Goal: Information Seeking & Learning: Learn about a topic

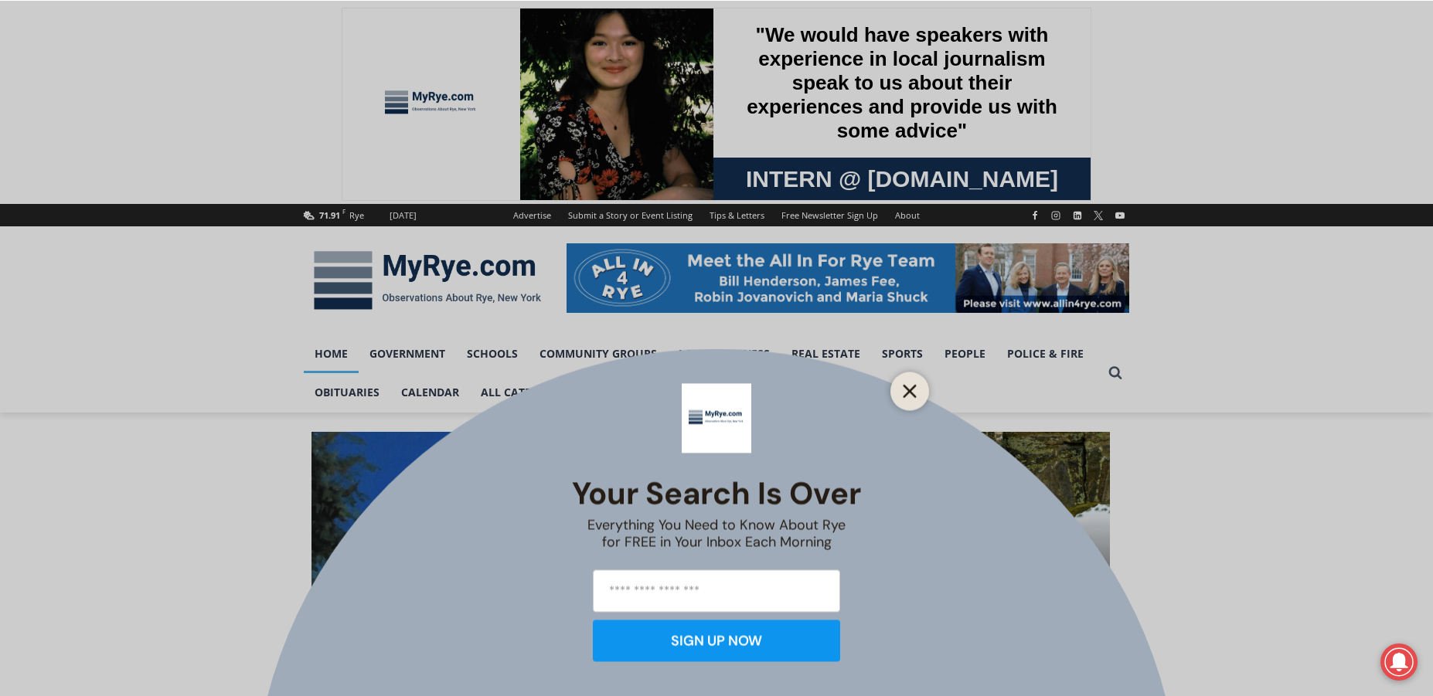
click at [908, 393] on line "Close" at bounding box center [909, 391] width 11 height 11
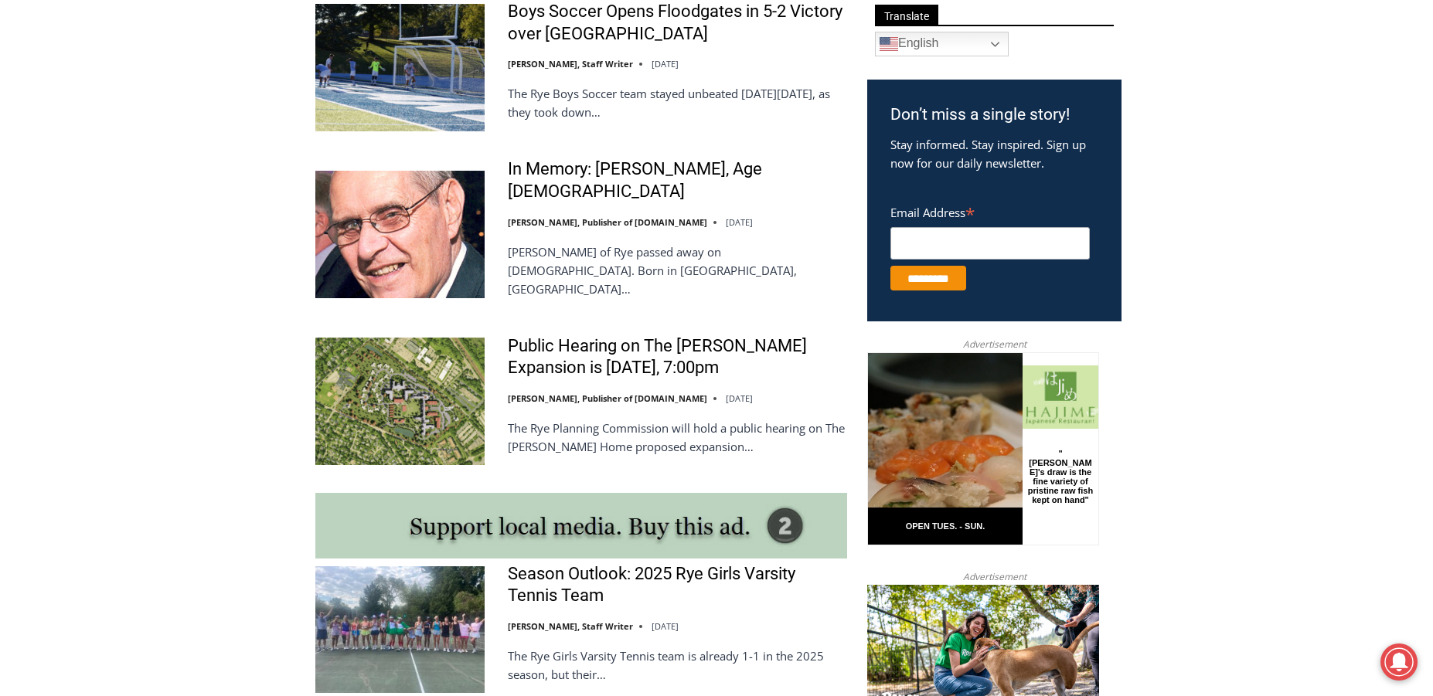
scroll to position [618, 0]
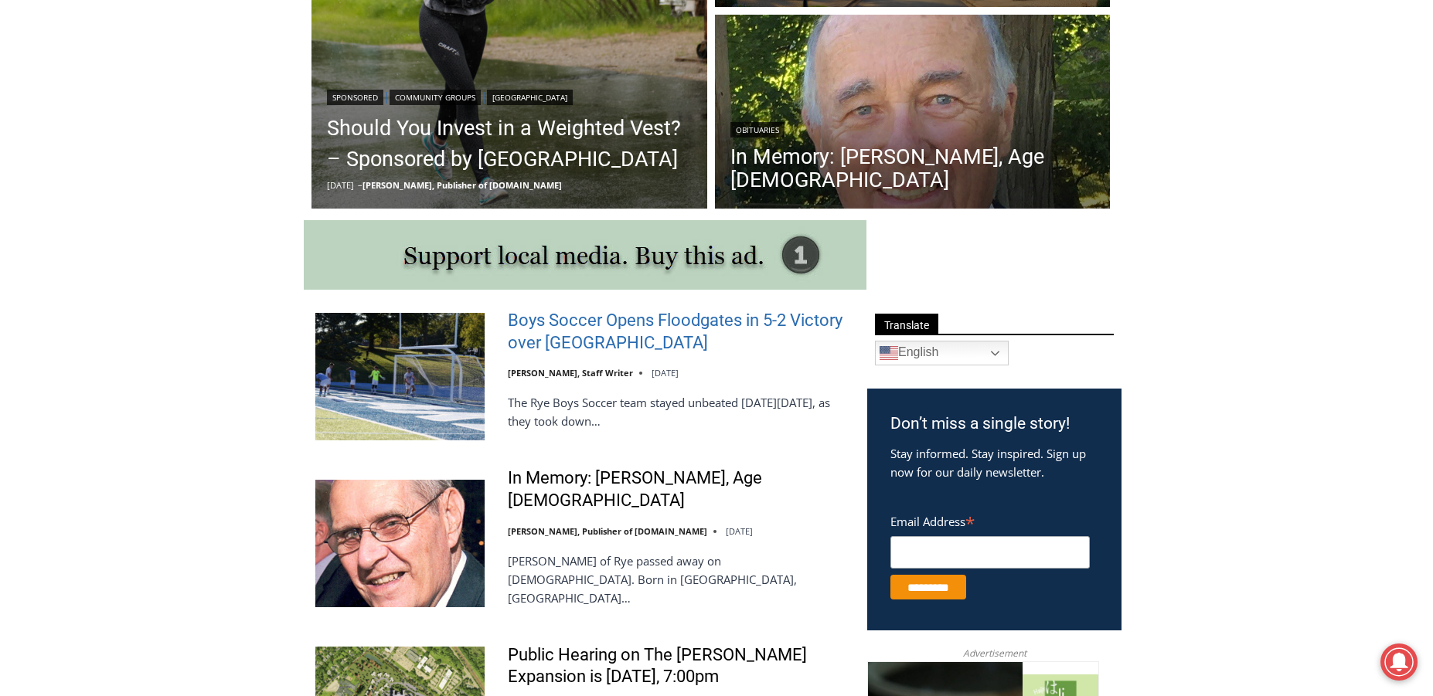
click at [575, 321] on link "Boys Soccer Opens Floodgates in 5-2 Victory over [GEOGRAPHIC_DATA]" at bounding box center [677, 332] width 339 height 44
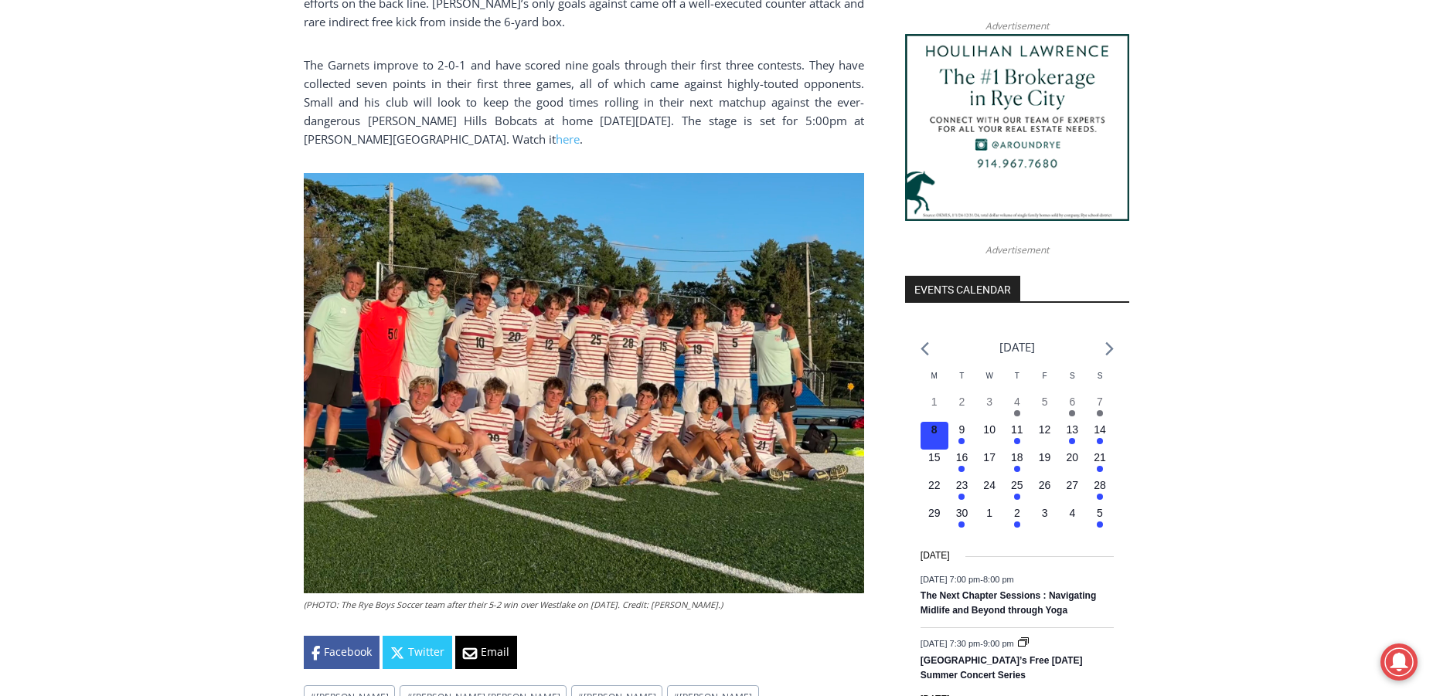
scroll to position [1159, 0]
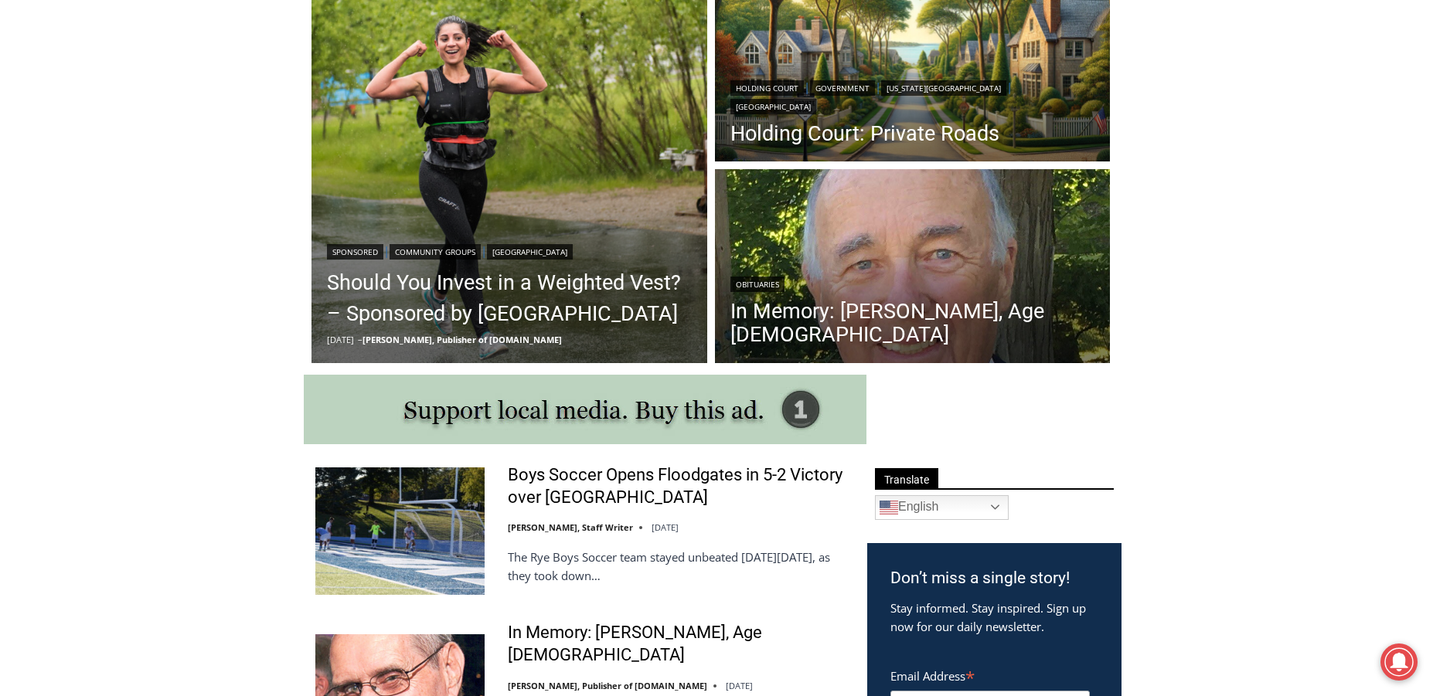
scroll to position [309, 0]
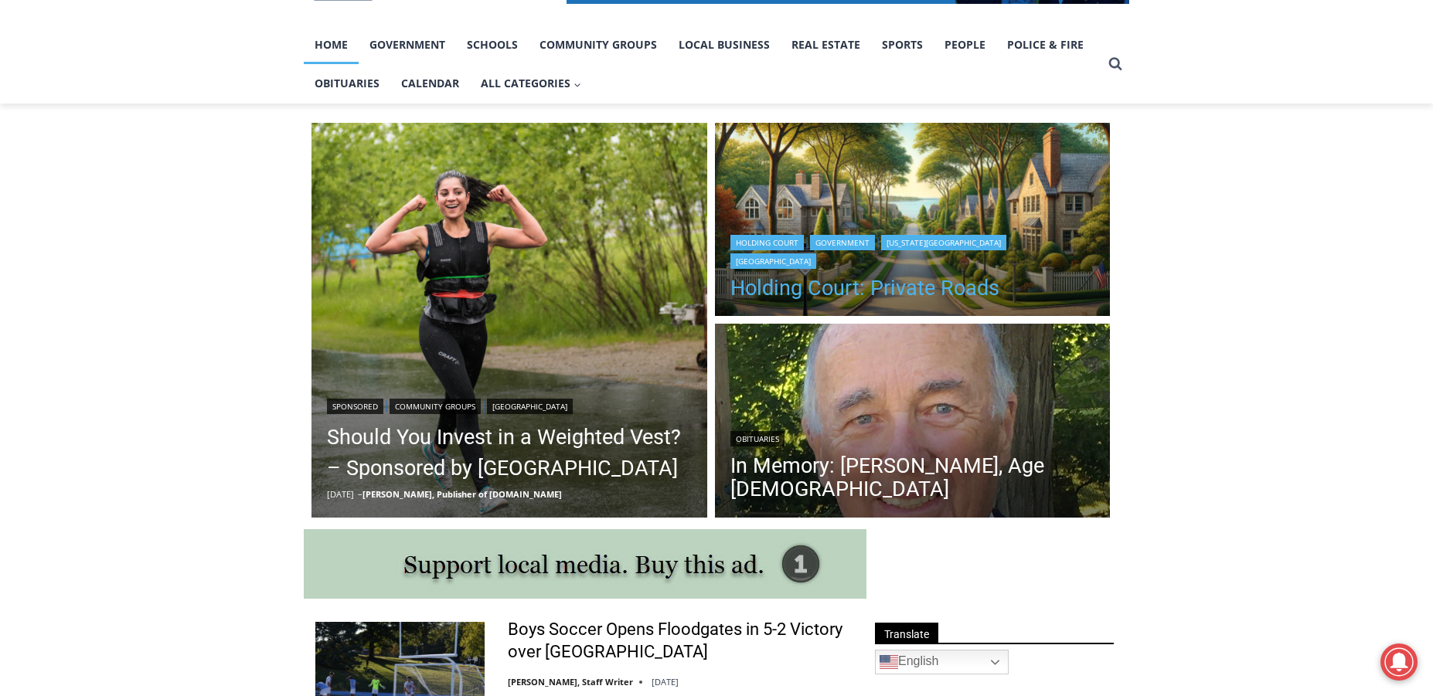
click at [878, 291] on link "Holding Court: Private Roads" at bounding box center [912, 288] width 365 height 23
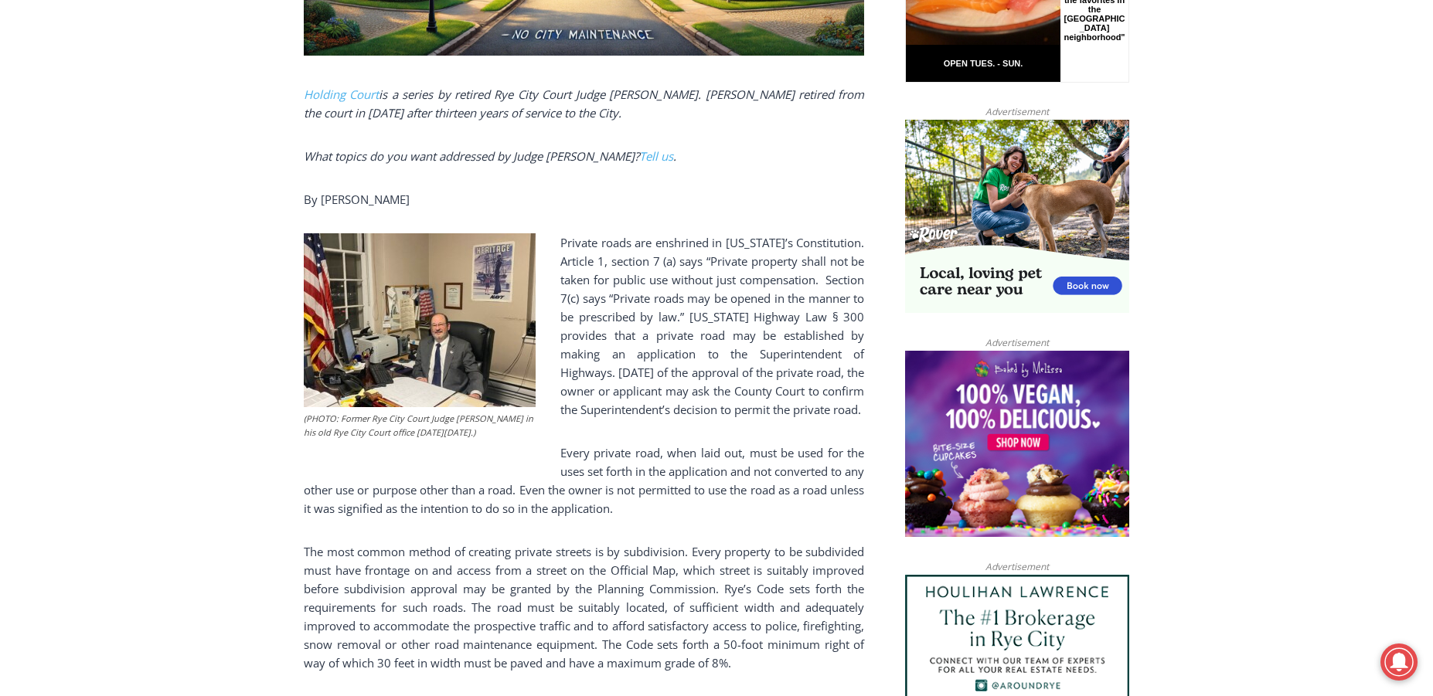
scroll to position [1237, 0]
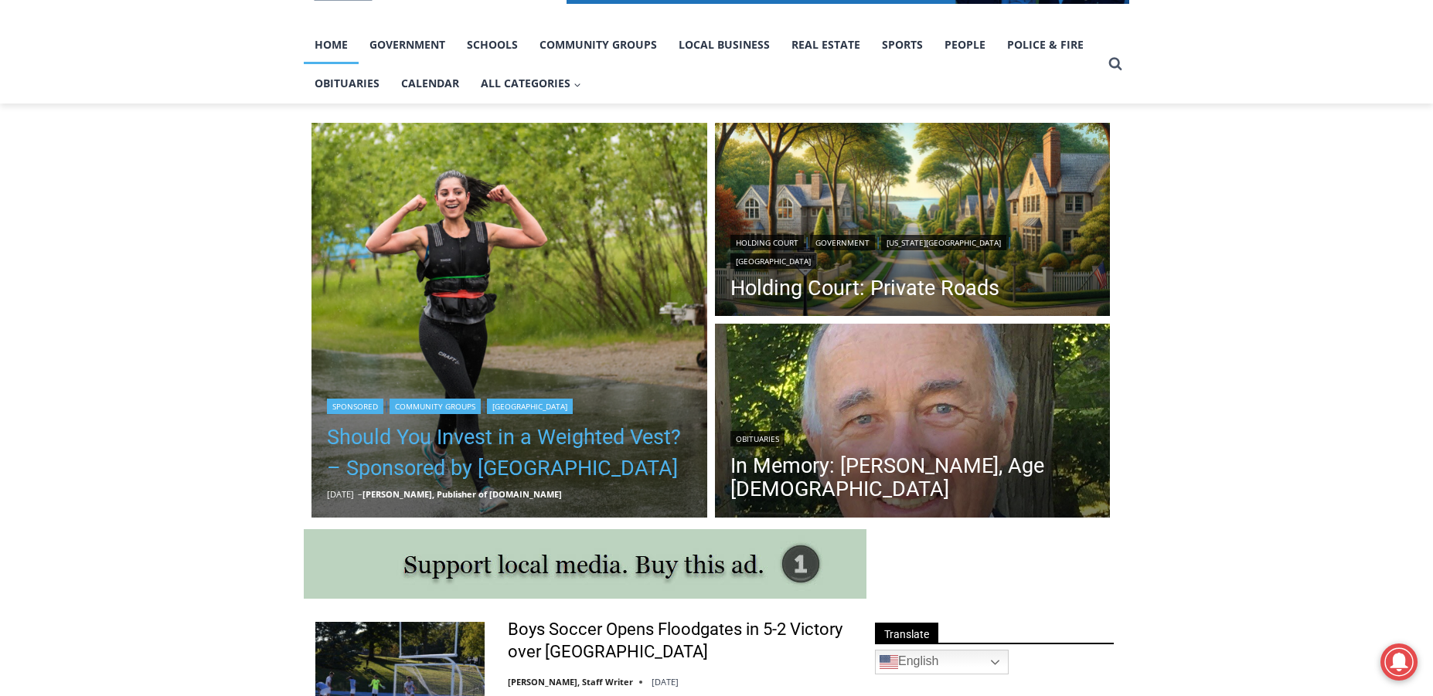
click at [467, 443] on link "Should You Invest in a Weighted Vest? – Sponsored by White Plains Hospital" at bounding box center [509, 453] width 365 height 62
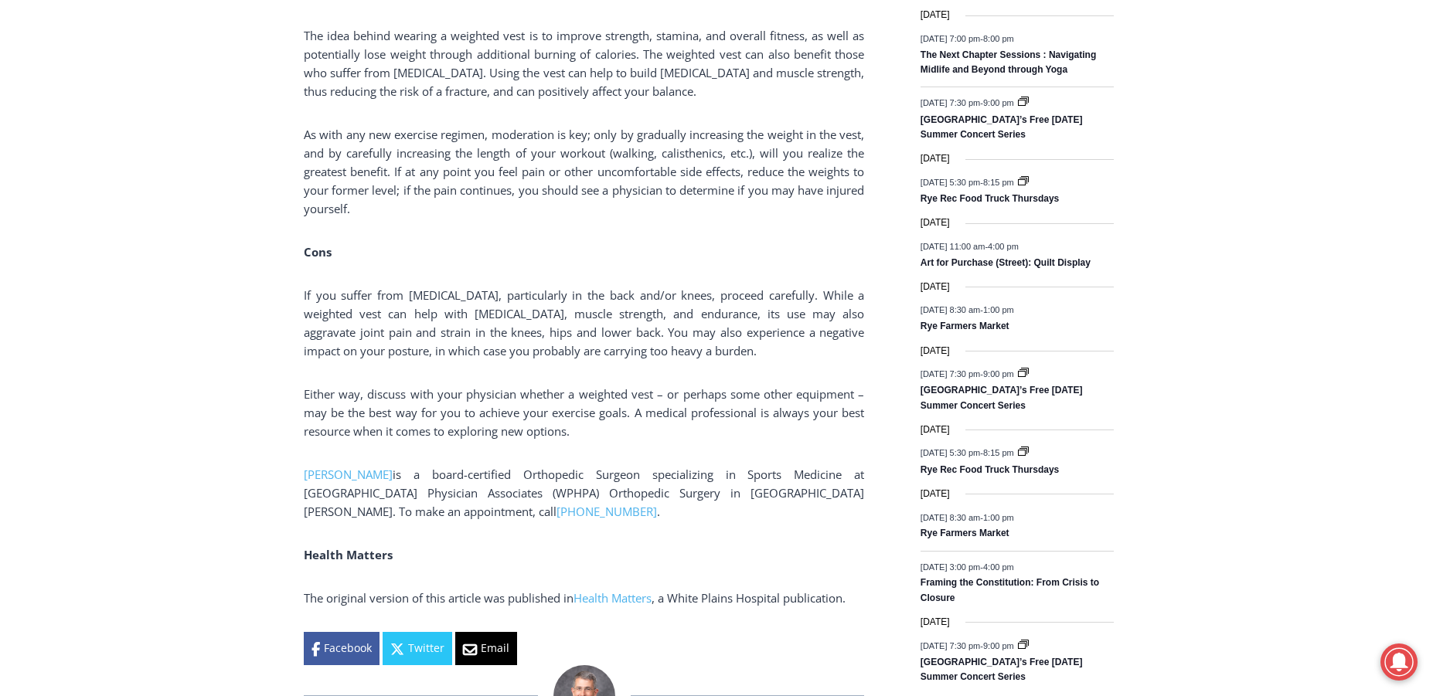
scroll to position [2164, 0]
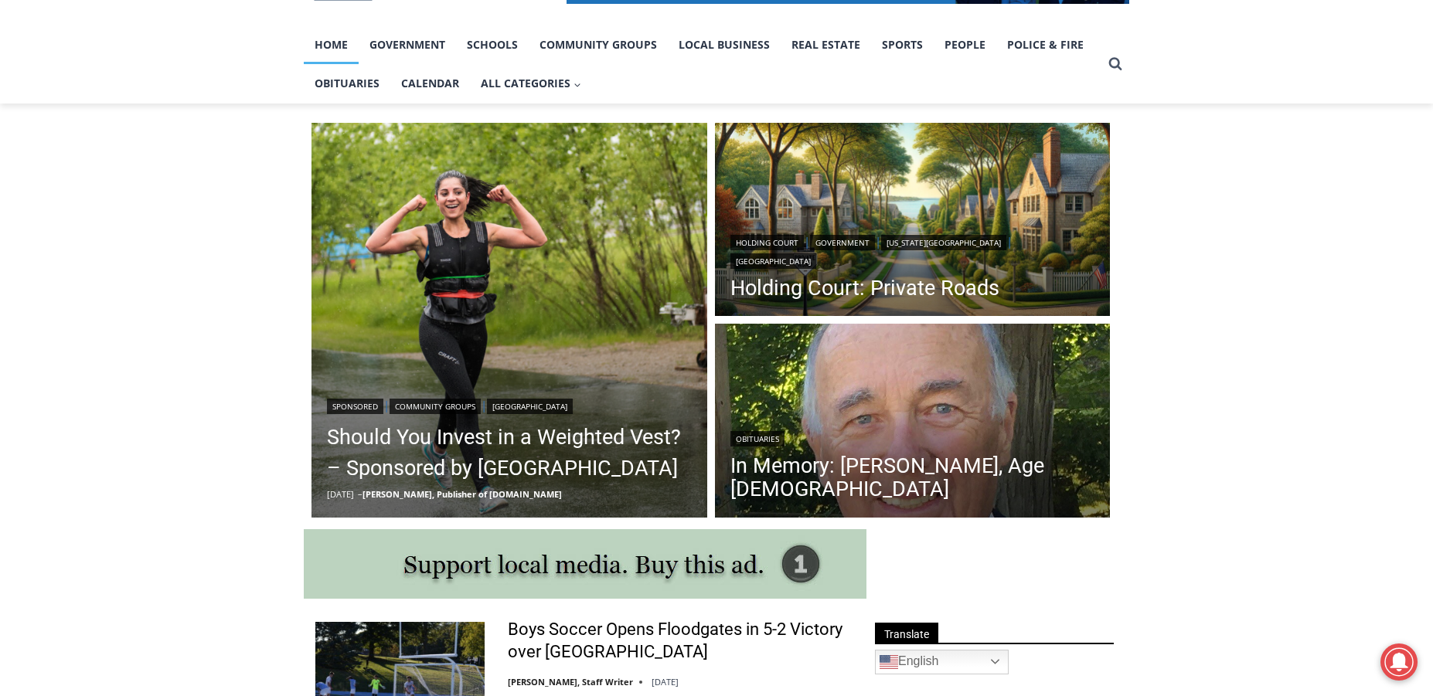
scroll to position [618, 0]
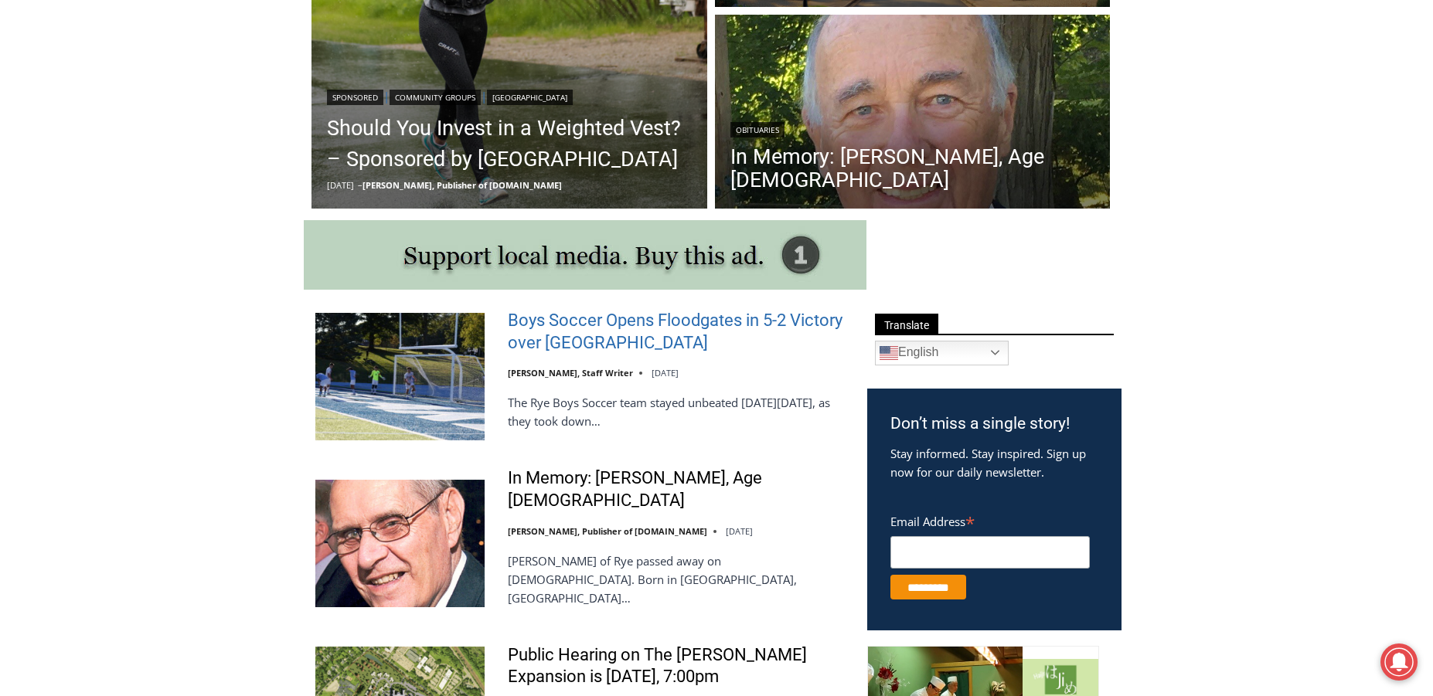
click at [583, 342] on link "Boys Soccer Opens Floodgates in 5-2 Victory over [GEOGRAPHIC_DATA]" at bounding box center [677, 332] width 339 height 44
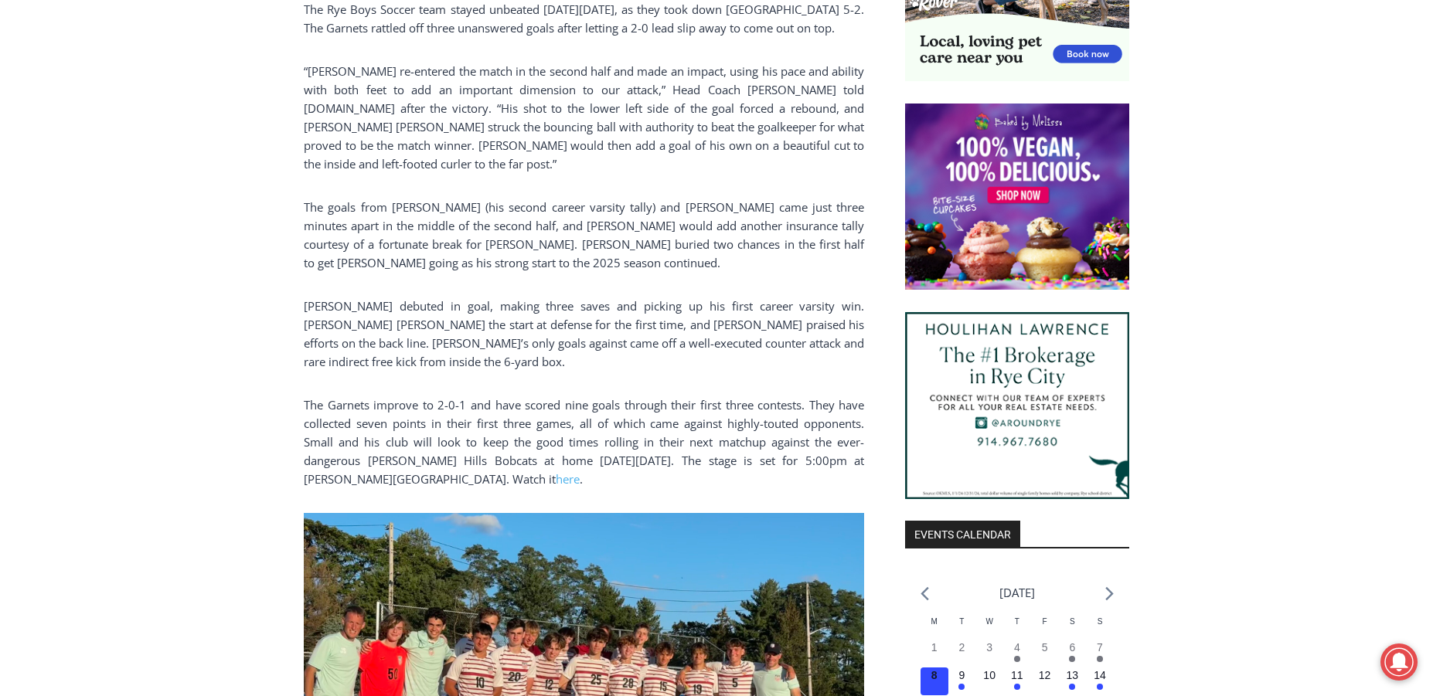
scroll to position [1438, 0]
